Goal: Transaction & Acquisition: Obtain resource

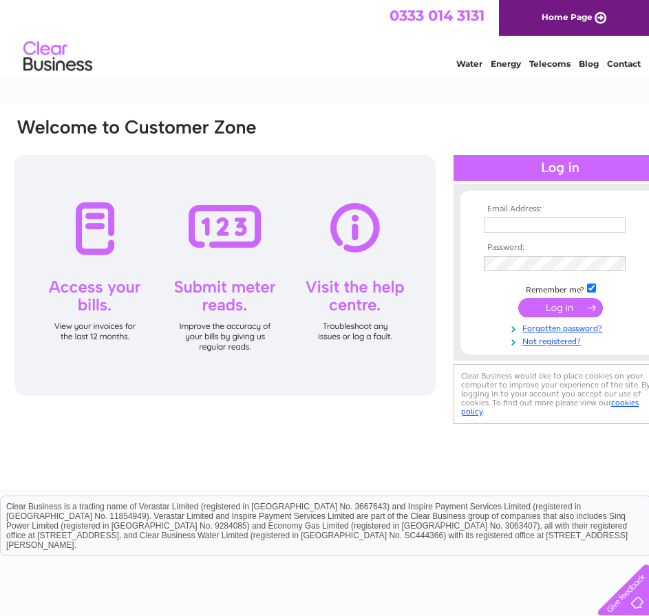
type input "markhitchins@southmead.org"
click at [552, 310] on input "submit" at bounding box center [560, 307] width 85 height 19
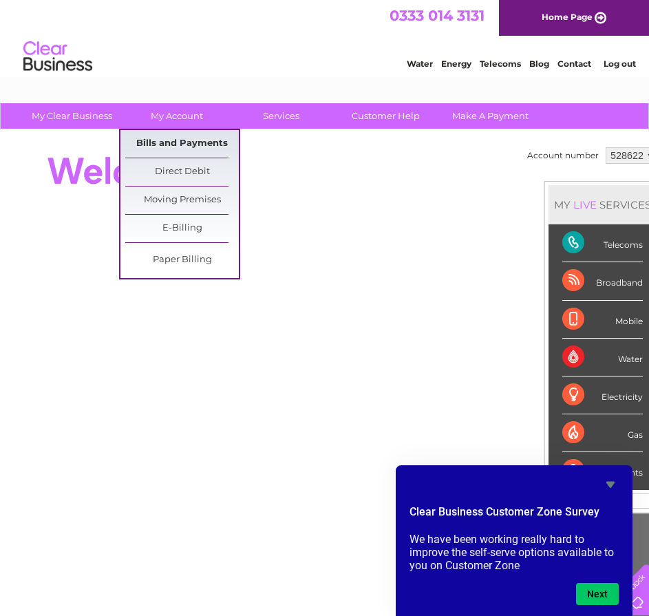
click at [171, 137] on link "Bills and Payments" at bounding box center [182, 144] width 114 height 28
click at [169, 142] on link "Bills and Payments" at bounding box center [182, 144] width 114 height 28
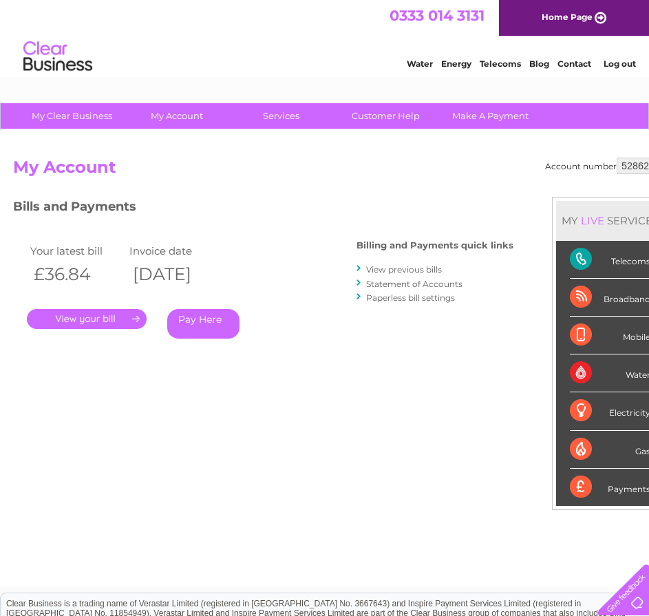
click at [137, 366] on div "Bills and Payments Billing and Payments quick links View previous bills Stateme…" at bounding box center [263, 288] width 500 height 182
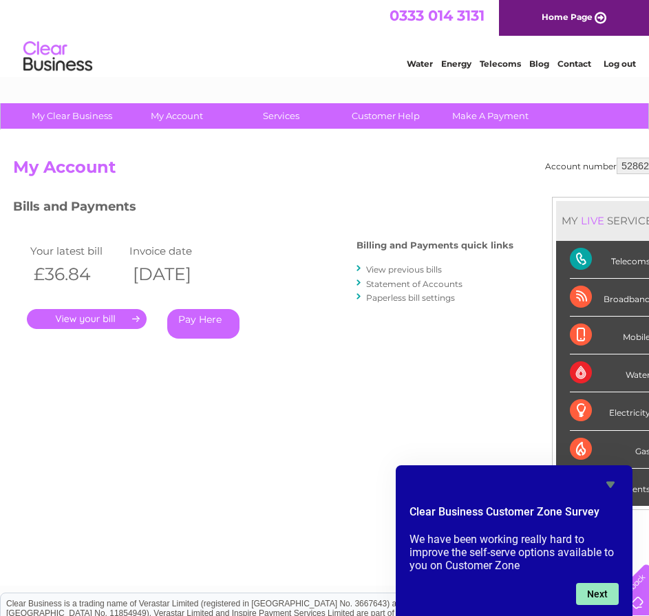
click at [604, 596] on button "Next" at bounding box center [597, 594] width 43 height 22
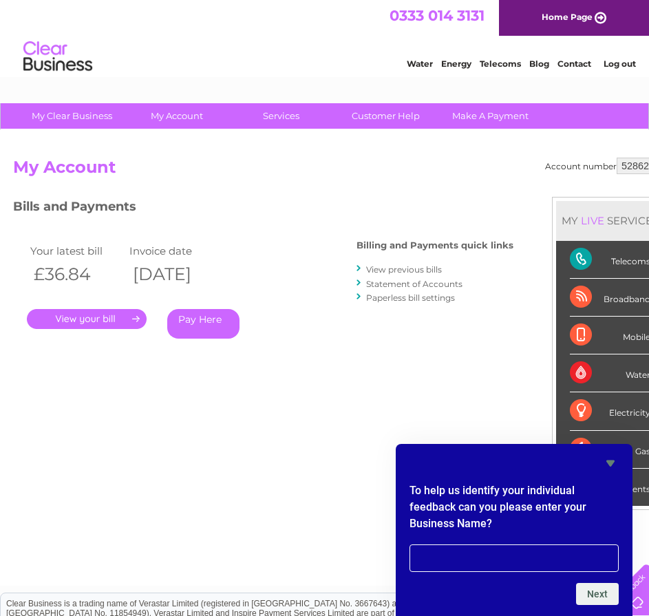
click at [321, 381] on div "Account number 528622 My Account MY LIVE SERVICES Telecoms Broadband Mobile Wat…" at bounding box center [340, 365] width 655 height 414
click at [611, 460] on icon "Hide survey" at bounding box center [610, 463] width 17 height 17
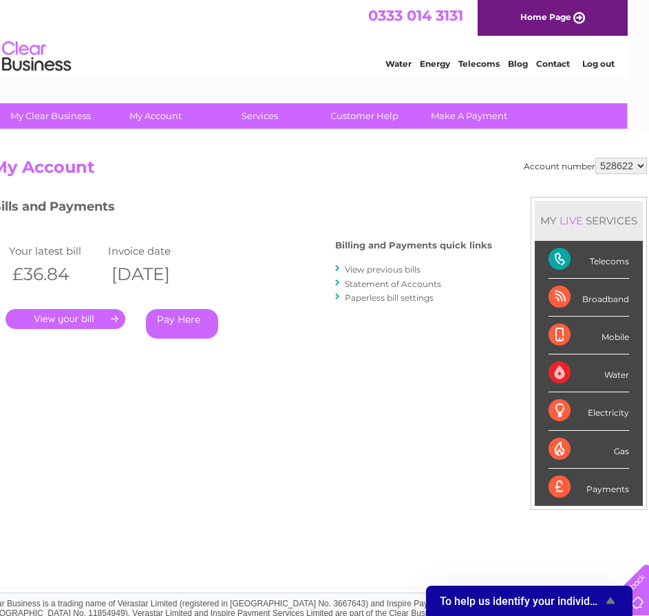
scroll to position [0, 32]
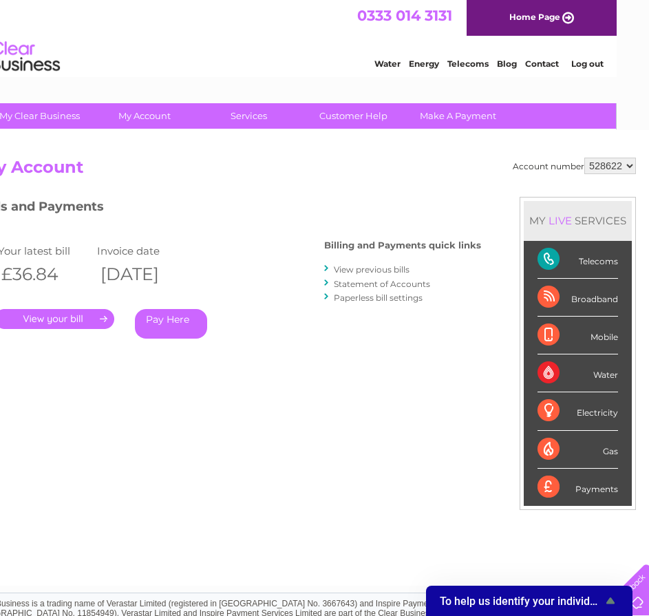
click at [352, 268] on link "View previous bills" at bounding box center [372, 269] width 76 height 10
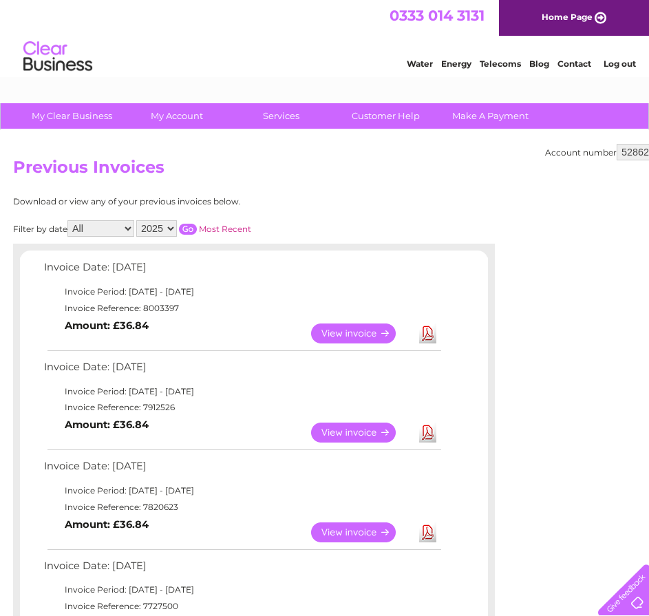
scroll to position [69, 0]
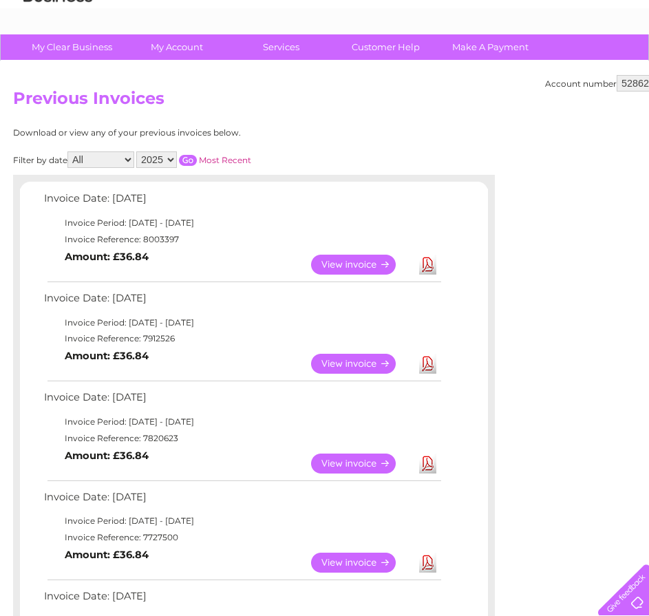
click at [424, 262] on link "Download" at bounding box center [427, 265] width 17 height 20
click at [432, 367] on link "Download" at bounding box center [427, 364] width 17 height 20
click at [430, 460] on link "Download" at bounding box center [427, 464] width 17 height 20
click at [434, 463] on link "Download" at bounding box center [427, 464] width 17 height 20
click at [423, 467] on link "Download" at bounding box center [427, 464] width 17 height 20
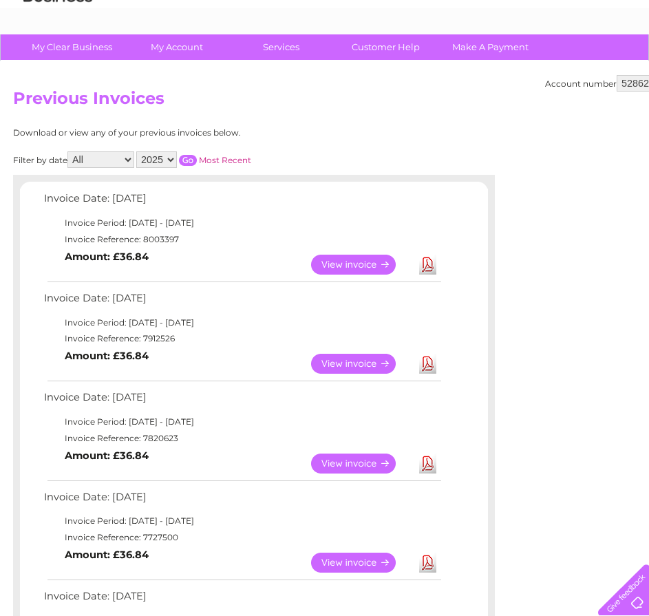
click at [427, 370] on link "Download" at bounding box center [427, 364] width 17 height 20
click at [427, 359] on link "Download" at bounding box center [427, 364] width 17 height 20
click at [433, 264] on link "Download" at bounding box center [427, 265] width 17 height 20
click at [429, 469] on link "Download" at bounding box center [427, 464] width 17 height 20
click at [430, 468] on link "Download" at bounding box center [427, 464] width 17 height 20
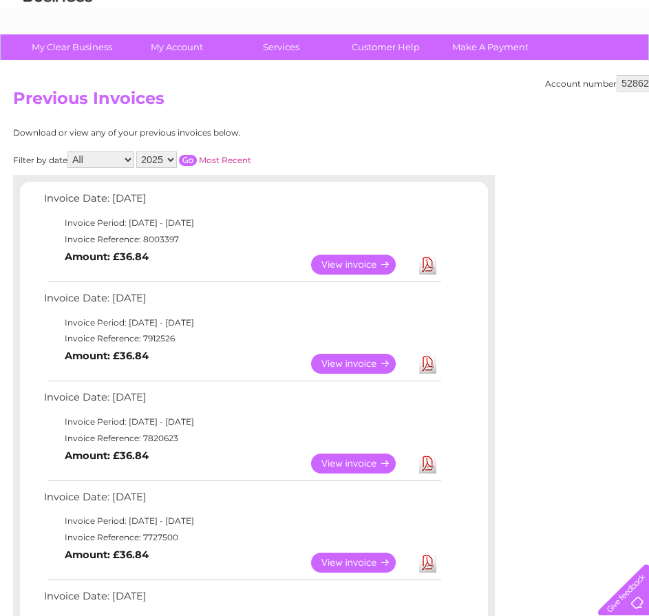
click at [430, 468] on link "Download" at bounding box center [427, 464] width 17 height 20
click at [351, 460] on link "View" at bounding box center [361, 464] width 101 height 20
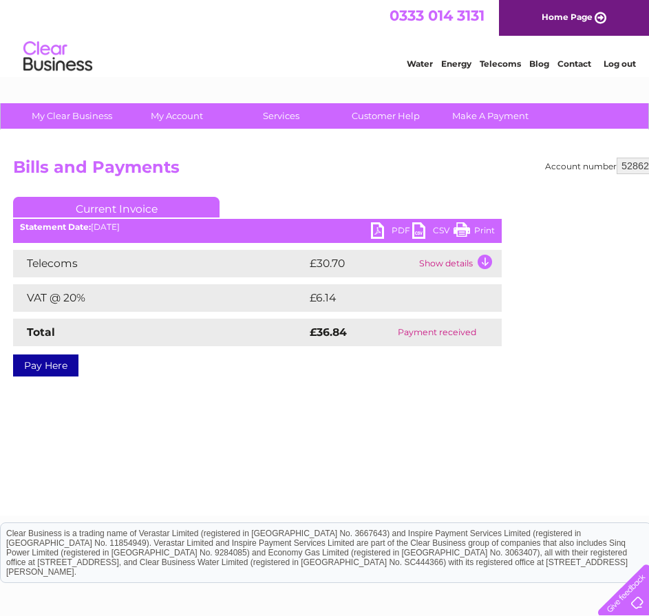
click at [393, 234] on link "PDF" at bounding box center [391, 232] width 41 height 20
click at [403, 228] on link "PDF" at bounding box center [391, 232] width 41 height 20
click at [469, 250] on td "Show details" at bounding box center [459, 264] width 86 height 28
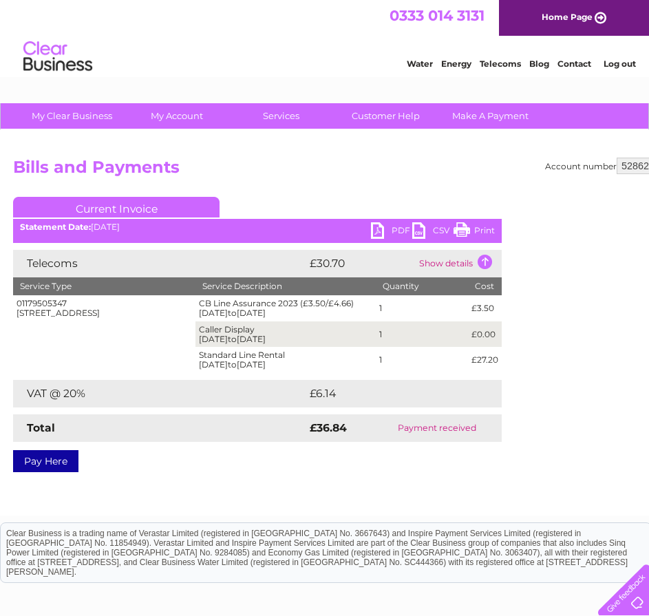
click at [387, 227] on link "PDF" at bounding box center [391, 232] width 41 height 20
click at [393, 232] on link "PDF" at bounding box center [391, 232] width 41 height 20
drag, startPoint x: 392, startPoint y: 232, endPoint x: 337, endPoint y: 303, distance: 89.4
click at [337, 303] on td "CB Line Assurance 2023 (£3.50/£4.66) 01/06/2025 to 30/06/2025" at bounding box center [285, 308] width 180 height 26
click at [381, 229] on link "PDF" at bounding box center [391, 232] width 41 height 20
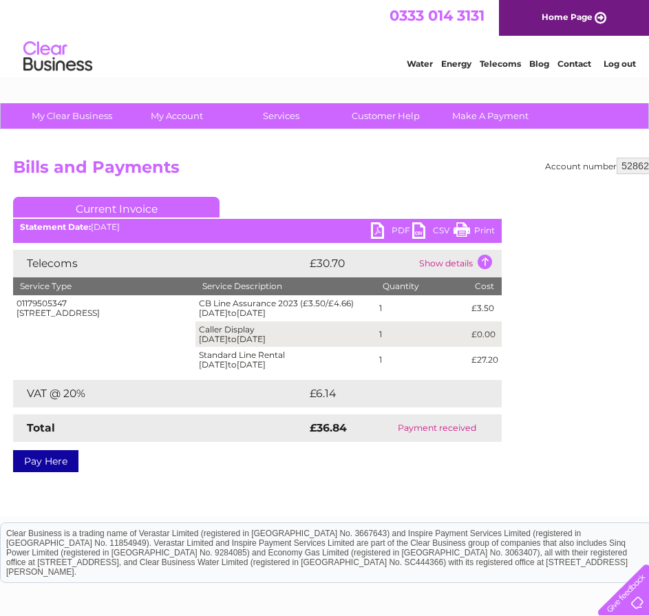
click at [481, 262] on td "Show details" at bounding box center [459, 264] width 86 height 28
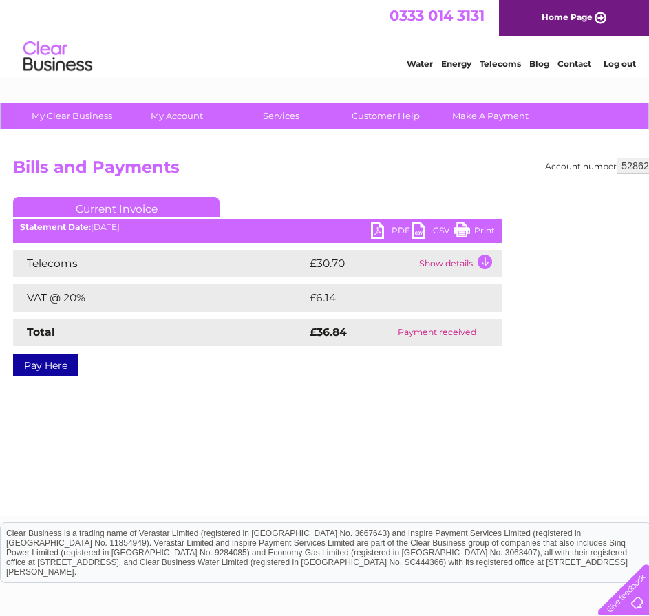
click at [481, 262] on td "Show details" at bounding box center [459, 264] width 86 height 28
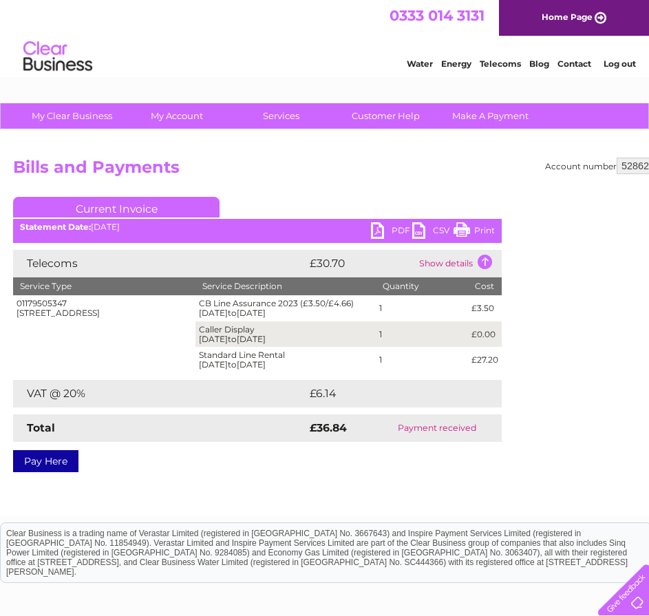
click at [383, 228] on link "PDF" at bounding box center [391, 232] width 41 height 20
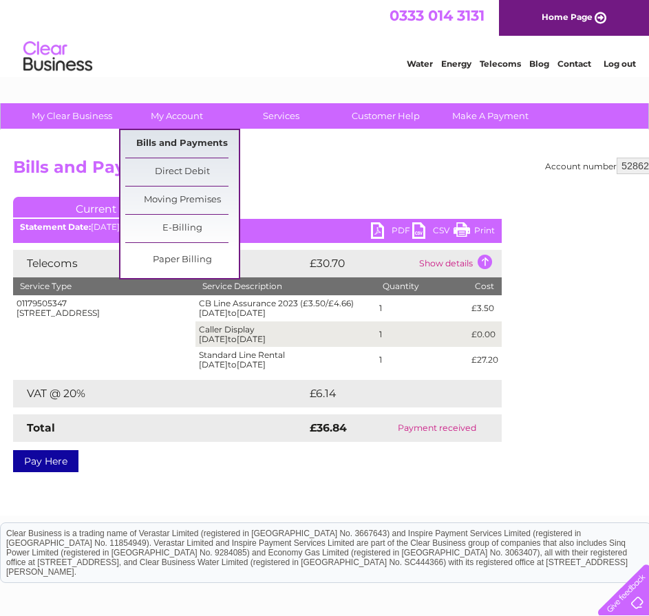
click at [181, 149] on link "Bills and Payments" at bounding box center [182, 144] width 114 height 28
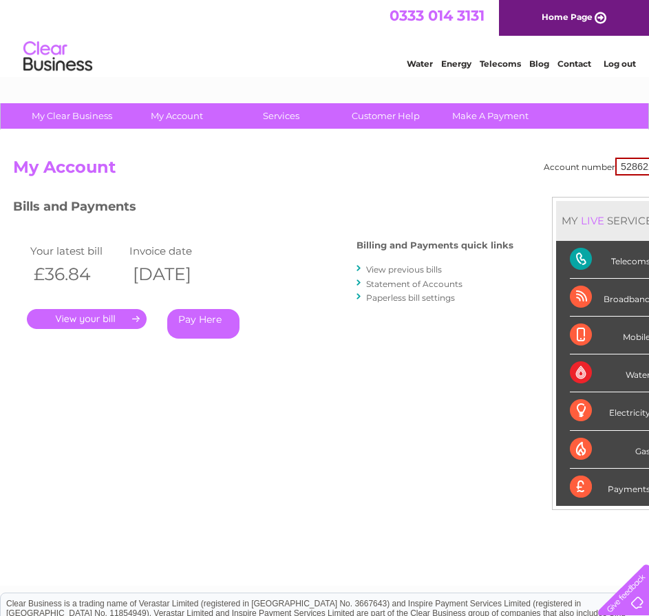
click at [118, 316] on link "." at bounding box center [87, 319] width 120 height 20
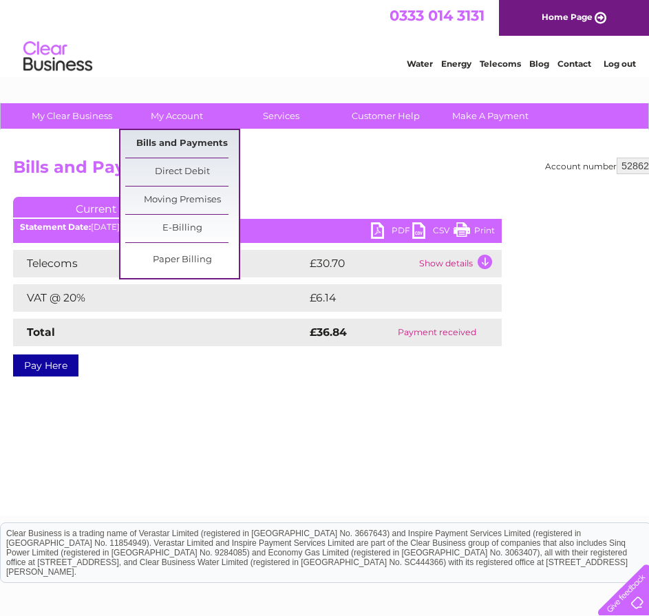
click at [167, 138] on link "Bills and Payments" at bounding box center [182, 144] width 114 height 28
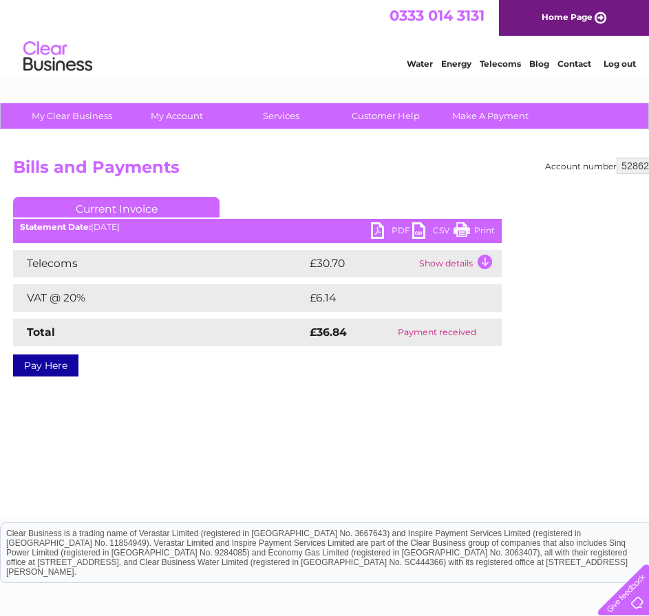
click at [389, 233] on link "PDF" at bounding box center [391, 232] width 41 height 20
click at [388, 231] on link "PDF" at bounding box center [391, 232] width 41 height 20
click at [483, 261] on td "Show details" at bounding box center [459, 264] width 86 height 28
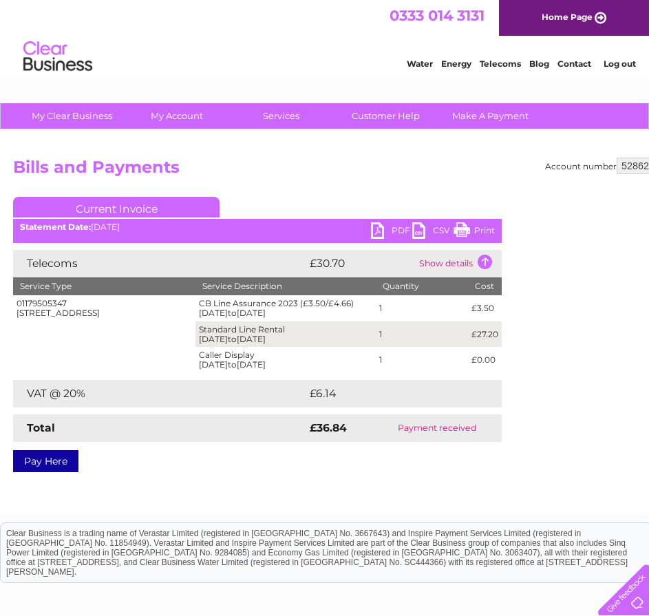
drag, startPoint x: 384, startPoint y: 224, endPoint x: 372, endPoint y: 221, distance: 12.0
click at [383, 224] on link "PDF" at bounding box center [391, 232] width 41 height 20
click at [145, 204] on link "Current Invoice" at bounding box center [116, 207] width 207 height 21
click at [140, 200] on link "Current Invoice" at bounding box center [116, 207] width 207 height 21
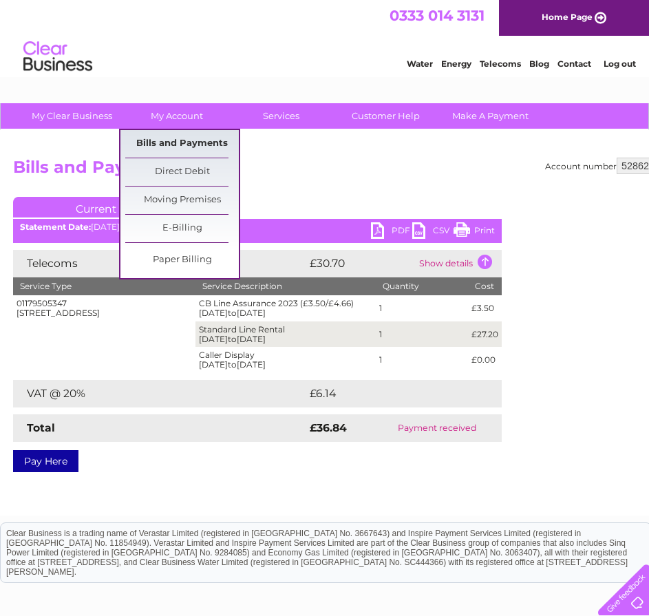
click at [176, 141] on link "Bills and Payments" at bounding box center [182, 144] width 114 height 28
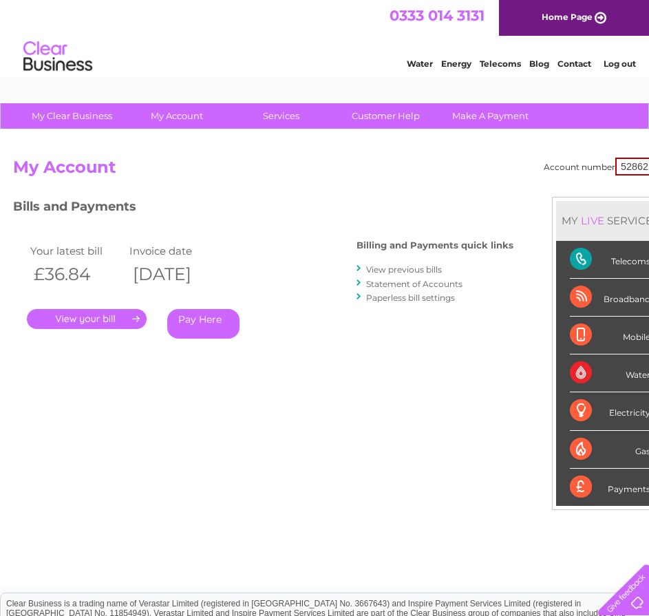
click at [90, 315] on link "." at bounding box center [87, 319] width 120 height 20
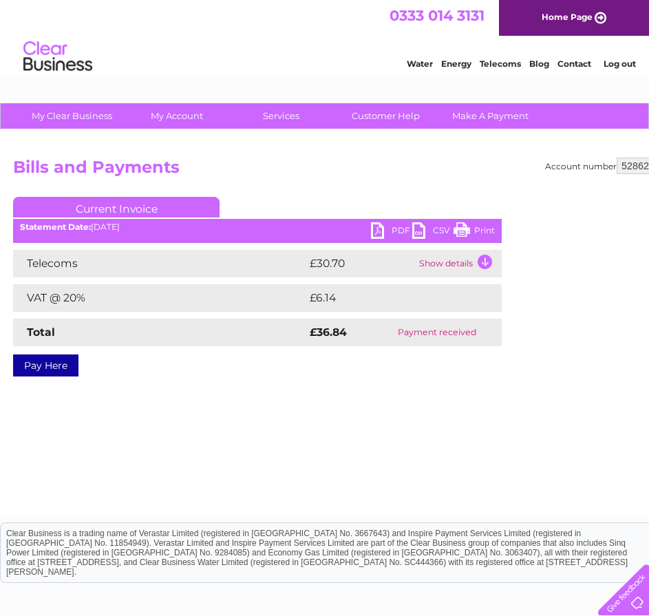
click at [392, 225] on link "PDF" at bounding box center [391, 232] width 41 height 20
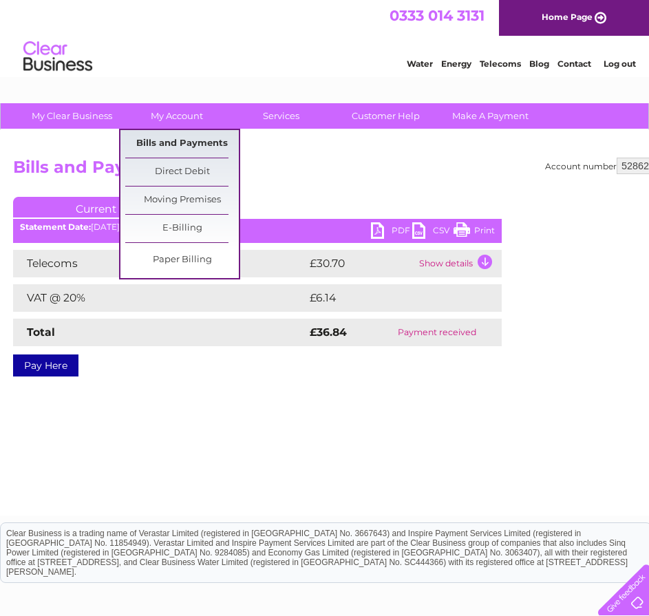
click at [159, 143] on link "Bills and Payments" at bounding box center [182, 144] width 114 height 28
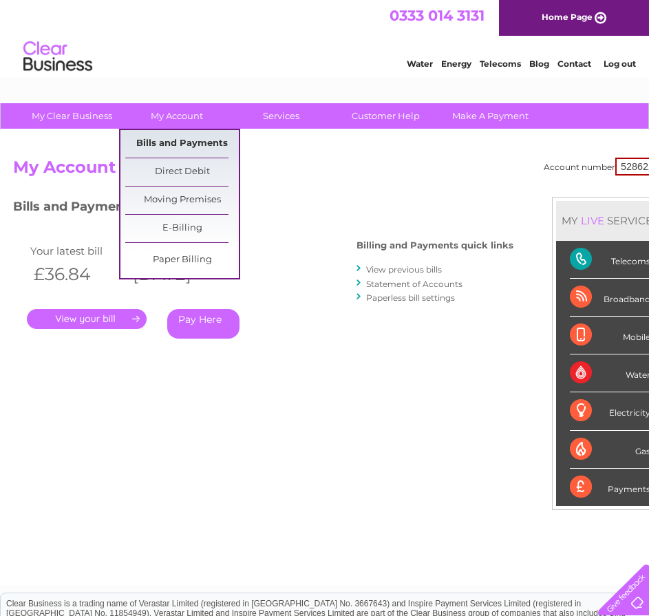
click at [175, 134] on link "Bills and Payments" at bounding box center [182, 144] width 114 height 28
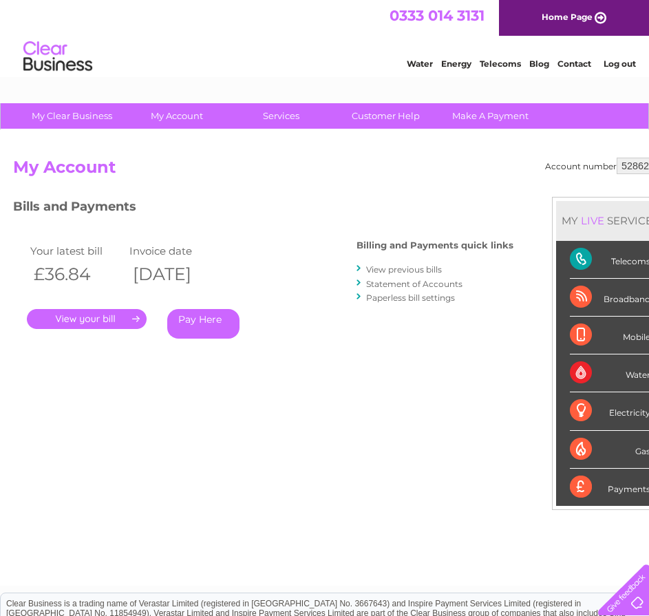
click at [409, 271] on link "View previous bills" at bounding box center [404, 269] width 76 height 10
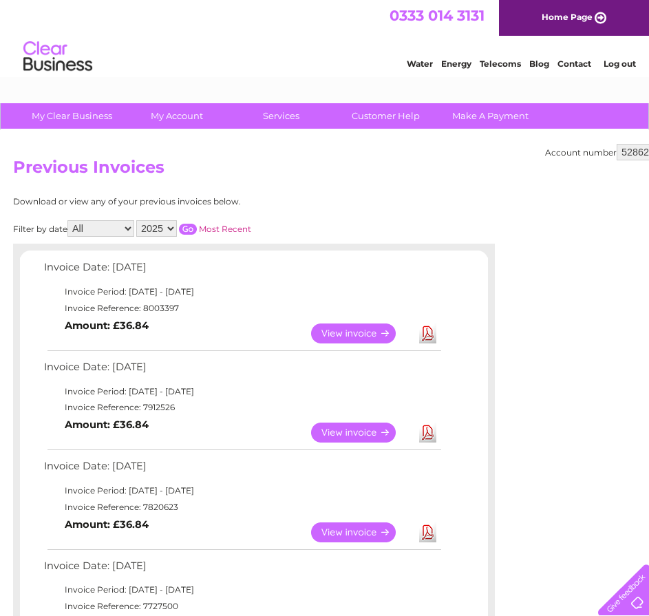
scroll to position [207, 0]
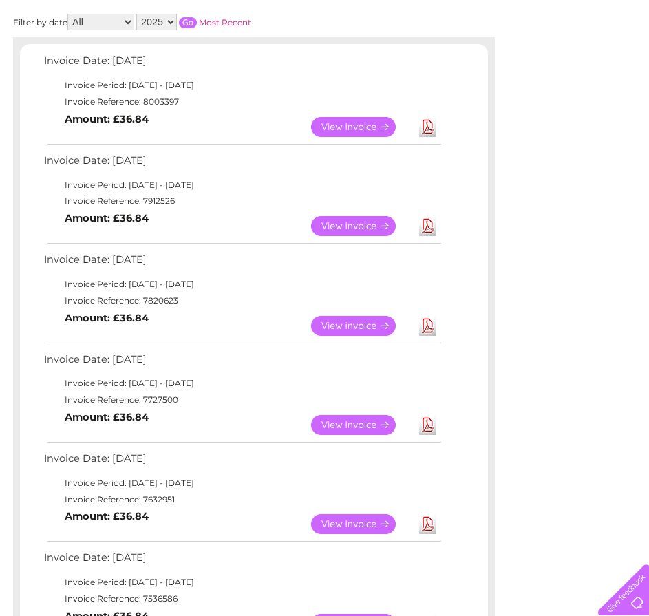
click at [361, 321] on link "View" at bounding box center [361, 326] width 101 height 20
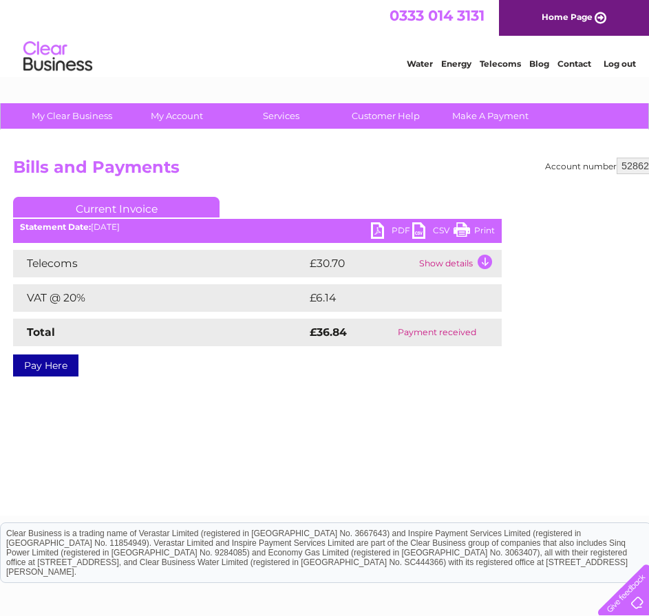
click at [388, 223] on link "PDF" at bounding box center [391, 232] width 41 height 20
